Goal: Navigation & Orientation: Find specific page/section

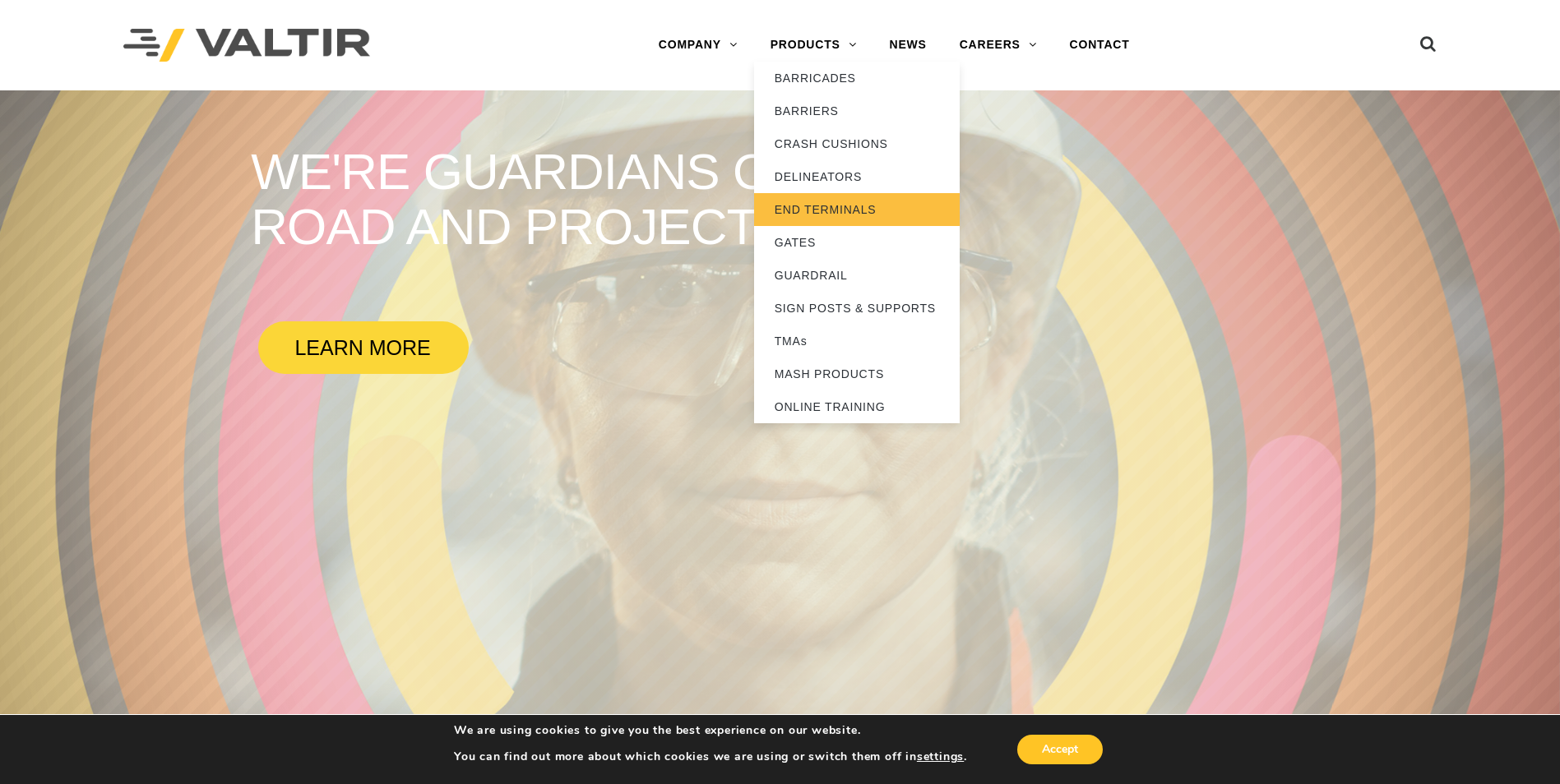
click at [795, 210] on link "END TERMINALS" at bounding box center [857, 210] width 205 height 33
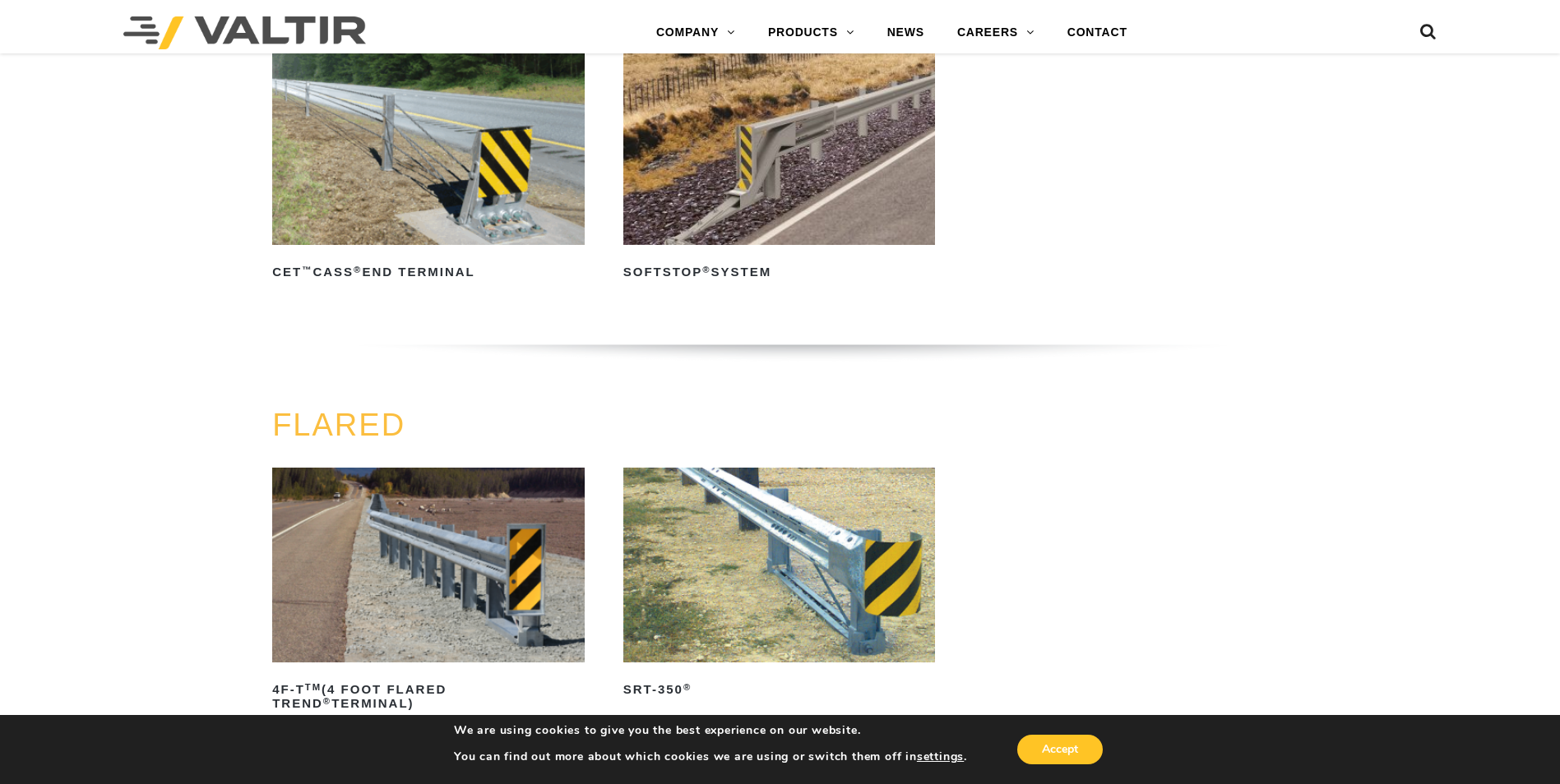
scroll to position [1392, 0]
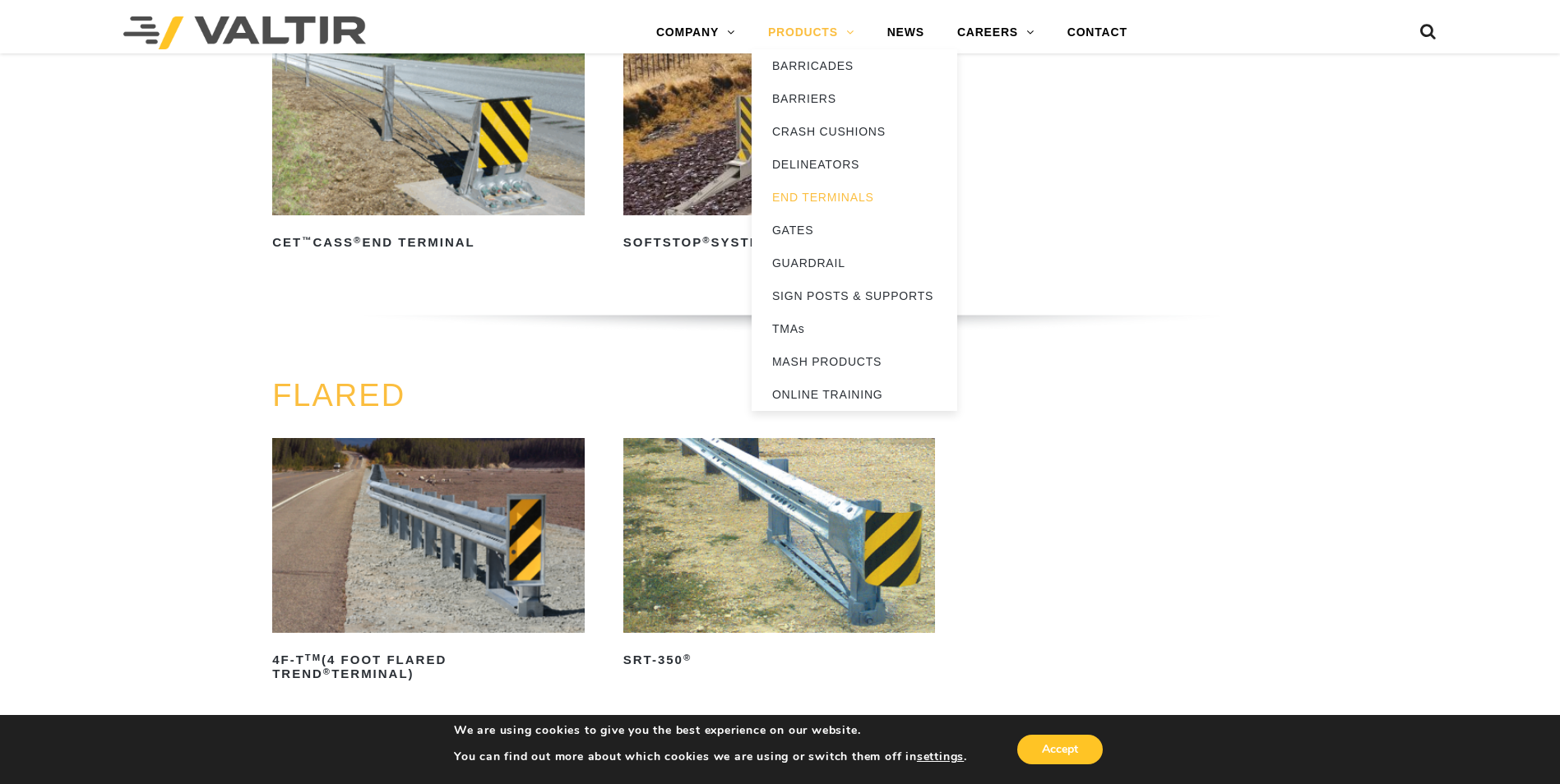
click at [803, 28] on link "PRODUCTS" at bounding box center [811, 33] width 119 height 33
